Goal: Check status: Check status

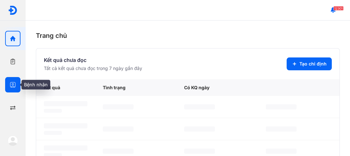
drag, startPoint x: 12, startPoint y: 86, endPoint x: 19, endPoint y: 84, distance: 7.5
click at [12, 86] on icon "button" at bounding box center [13, 84] width 6 height 6
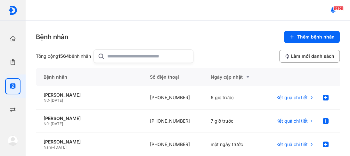
click at [108, 54] on div at bounding box center [144, 55] width 100 height 13
click at [108, 54] on input "text" at bounding box center [148, 56] width 82 height 13
type input "**********"
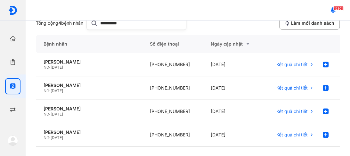
scroll to position [34, 0]
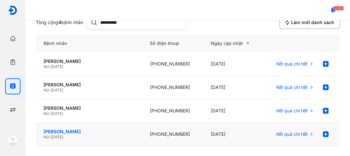
click at [53, 132] on div "[PERSON_NAME]" at bounding box center [89, 131] width 91 height 6
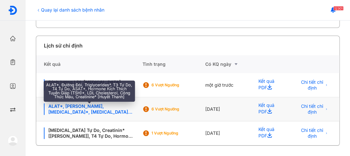
scroll to position [119, 0]
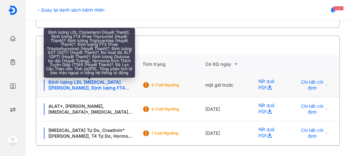
click at [83, 89] on div "Định lượng LDL [MEDICAL_DATA] [[PERSON_NAME]], Định lượng FT4 (Free [MEDICAL_DA…" at bounding box center [89, 85] width 91 height 12
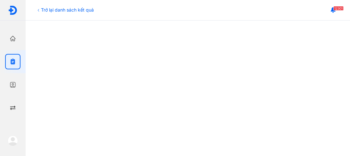
scroll to position [349, 0]
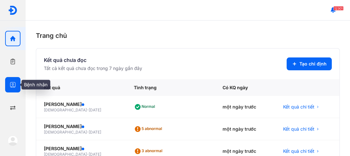
drag, startPoint x: 13, startPoint y: 86, endPoint x: 18, endPoint y: 83, distance: 5.3
click at [13, 85] on icon "button" at bounding box center [13, 84] width 6 height 6
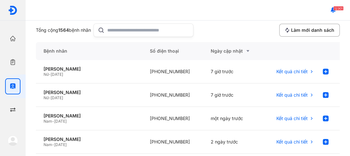
scroll to position [26, 0]
click at [126, 33] on input "text" at bounding box center [148, 30] width 82 height 13
type input "**********"
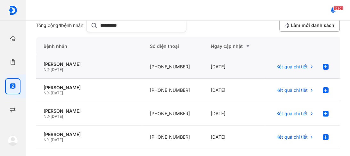
scroll to position [34, 0]
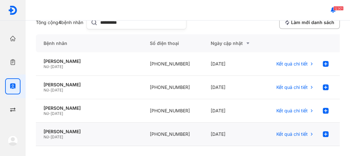
click at [63, 134] on span "04/08/1982" at bounding box center [57, 136] width 12 height 5
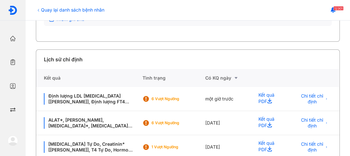
scroll to position [122, 0]
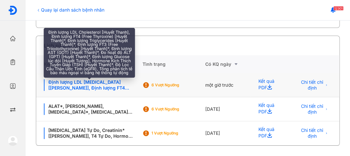
click at [87, 87] on div "Định lượng LDL Cholesterol [Huyết Thanh], Định lượng FT4 (Free Thyroxine) [Huyế…" at bounding box center [89, 85] width 91 height 12
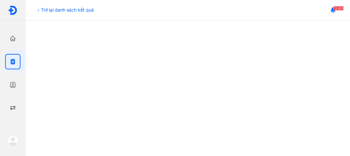
scroll to position [242, 0]
